Goal: Task Accomplishment & Management: Use online tool/utility

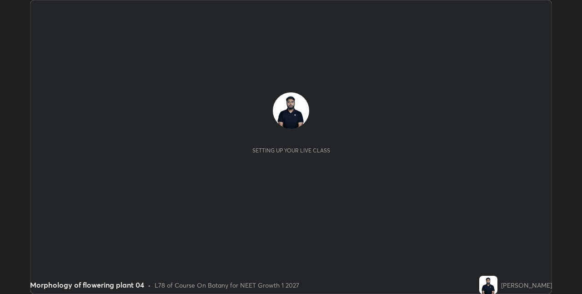
scroll to position [294, 581]
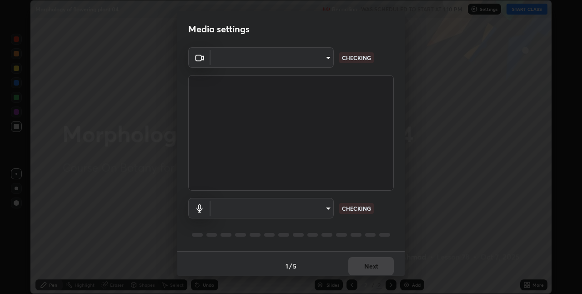
type input "280048489f4aceaa7dd929c42ae46e7d7a1038740bc9fc22ad0932e52b0860f8"
type input "9a35c5c25a6babe24da8f4d10541f36b9700ea2ee64c40e6af499a578b7a6969"
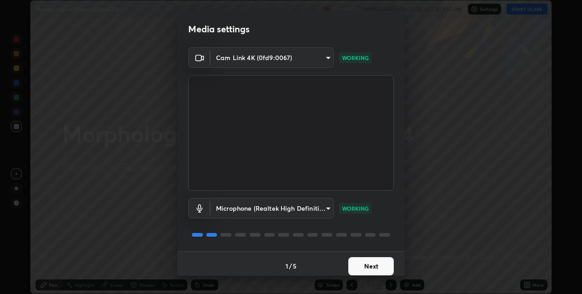
scroll to position [5, 0]
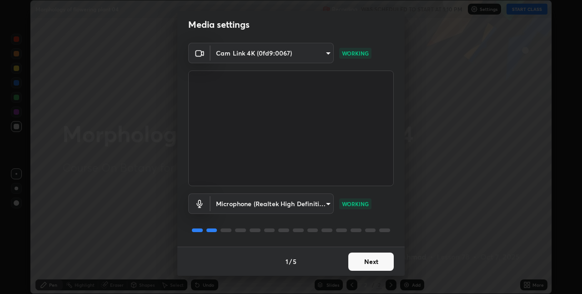
click at [371, 264] on button "Next" at bounding box center [370, 261] width 45 height 18
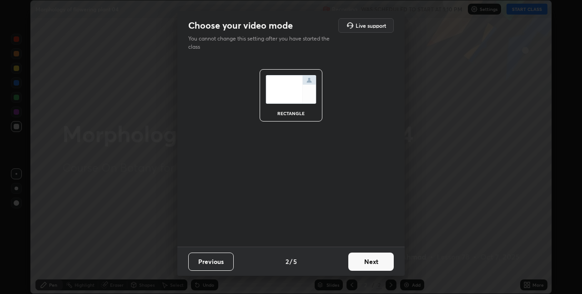
scroll to position [0, 0]
click at [373, 264] on button "Next" at bounding box center [370, 261] width 45 height 18
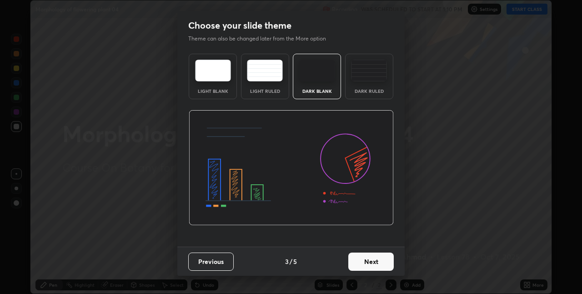
click at [378, 262] on button "Next" at bounding box center [370, 261] width 45 height 18
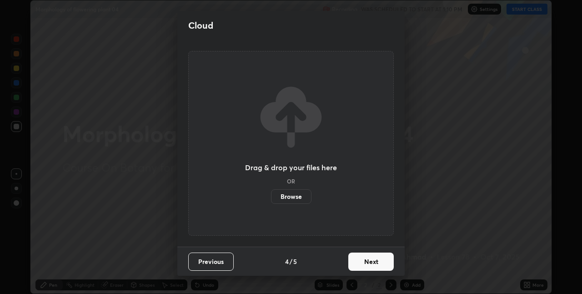
click at [379, 262] on button "Next" at bounding box center [370, 261] width 45 height 18
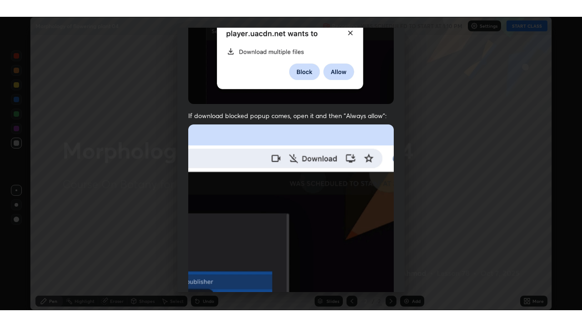
scroll to position [190, 0]
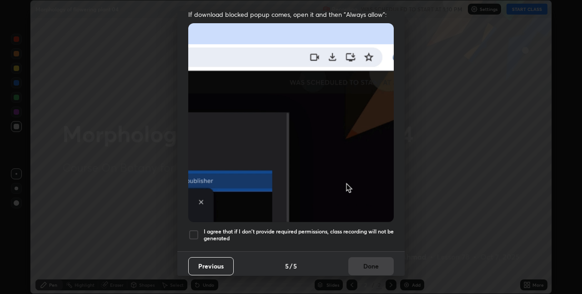
click at [199, 230] on div "I agree that if I don't provide required permissions, class recording will not …" at bounding box center [290, 234] width 205 height 11
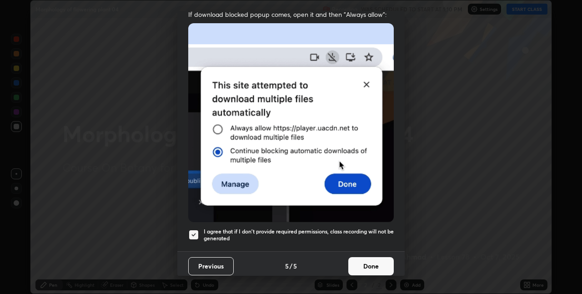
click at [362, 264] on button "Done" at bounding box center [370, 266] width 45 height 18
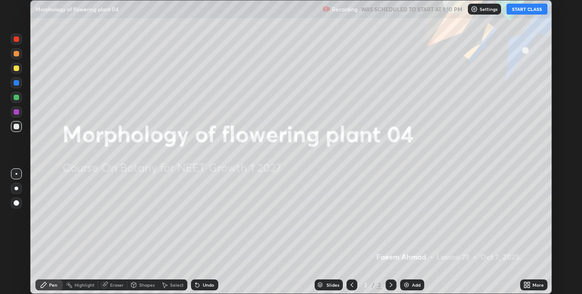
click at [533, 12] on button "START CLASS" at bounding box center [526, 9] width 41 height 11
click at [530, 282] on icon at bounding box center [526, 284] width 7 height 7
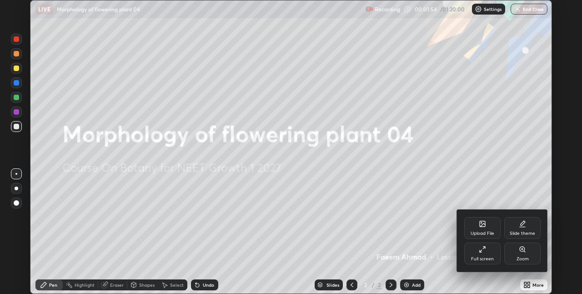
click at [491, 254] on div "Full screen" at bounding box center [482, 253] width 36 height 22
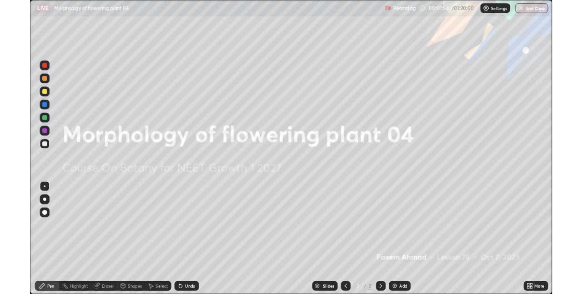
scroll to position [327, 582]
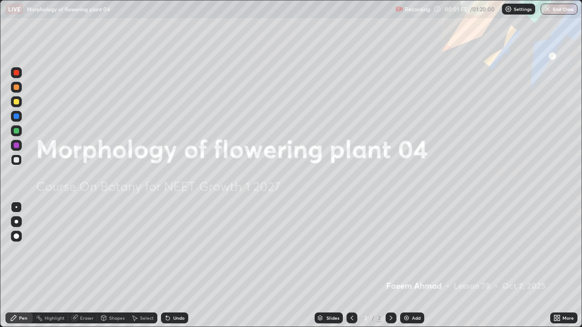
click at [558, 293] on icon at bounding box center [556, 317] width 7 height 7
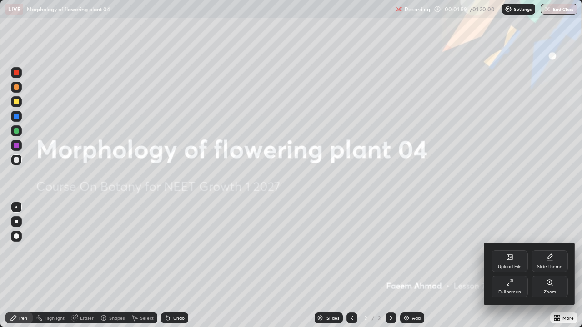
click at [512, 287] on div "Full screen" at bounding box center [509, 287] width 36 height 22
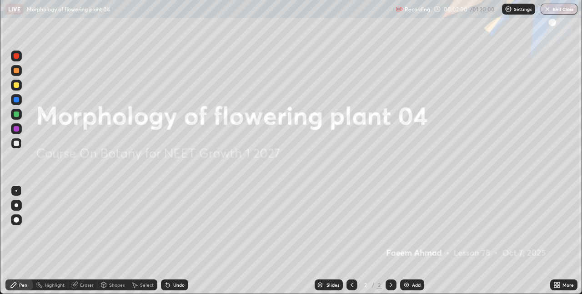
scroll to position [45146, 44858]
